Goal: Task Accomplishment & Management: Manage account settings

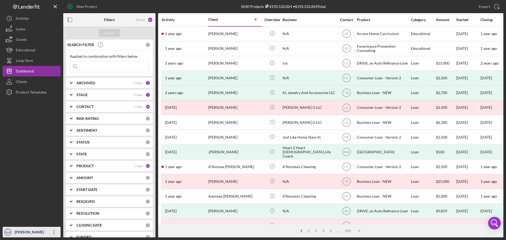
click at [59, 232] on icon "Icon/Overflow" at bounding box center [53, 232] width 13 height 13
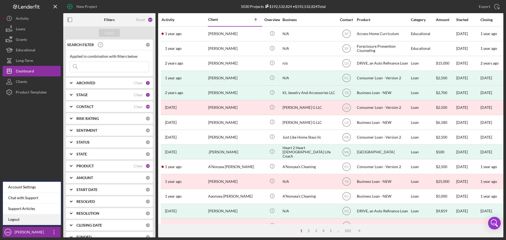
click at [31, 221] on link "Logout" at bounding box center [32, 219] width 58 height 11
